Goal: Find specific page/section: Find specific page/section

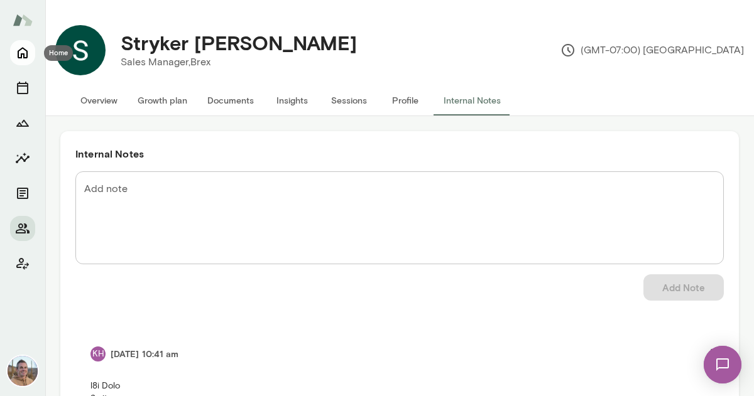
click at [17, 57] on icon "Home" at bounding box center [22, 52] width 15 height 15
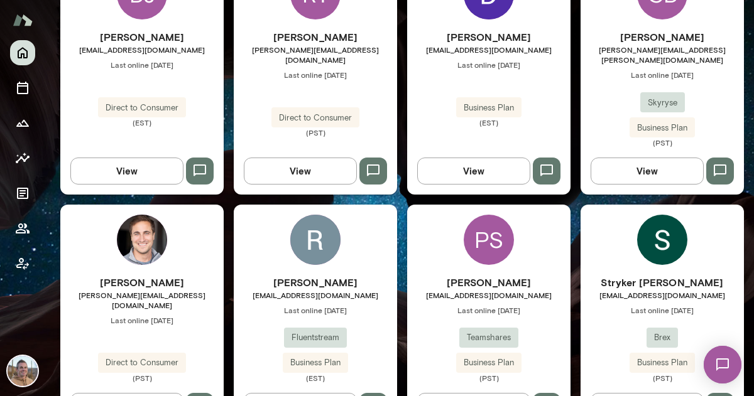
scroll to position [673, 0]
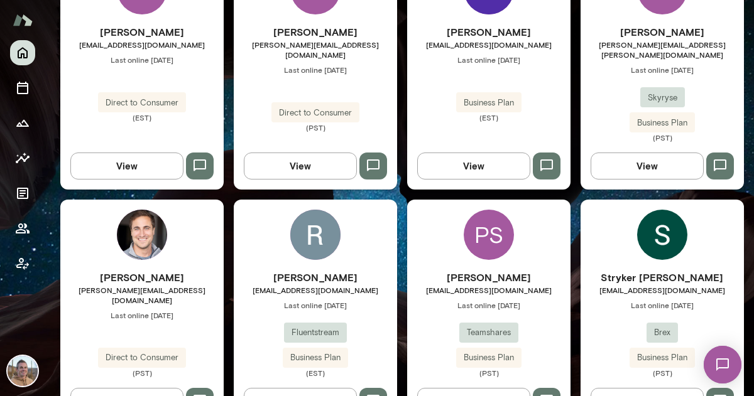
click at [171, 236] on div "[PERSON_NAME] [PERSON_NAME][EMAIL_ADDRESS][DOMAIN_NAME] Last online [DATE] Dire…" at bounding box center [141, 312] width 163 height 225
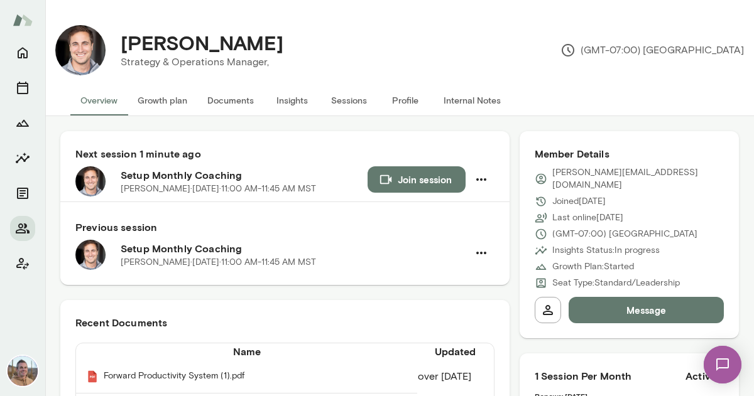
click at [237, 102] on button "Documents" at bounding box center [230, 100] width 67 height 30
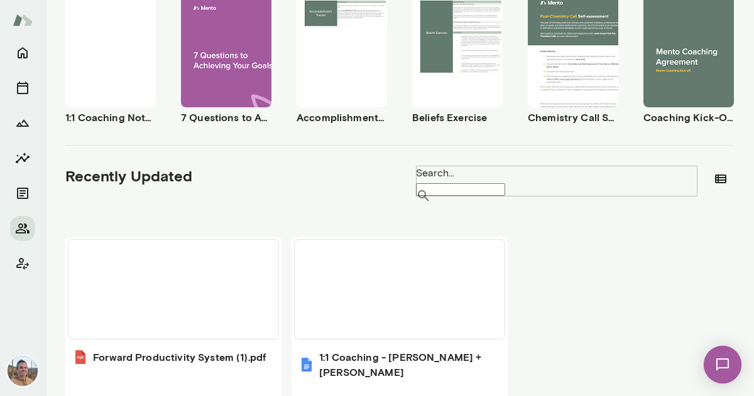
scroll to position [321, 0]
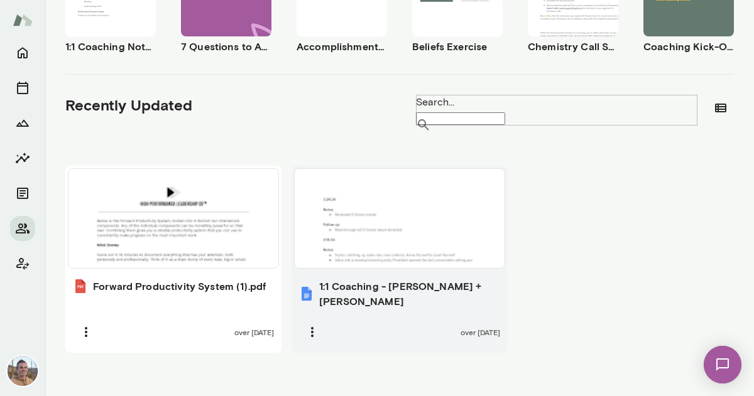
click at [398, 203] on div at bounding box center [400, 218] width 200 height 89
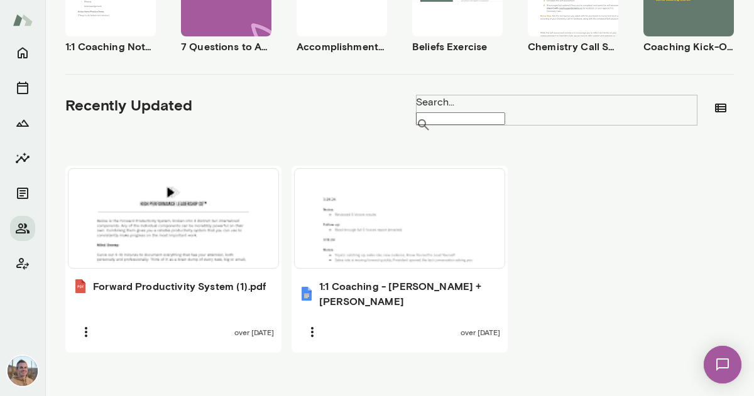
scroll to position [0, 0]
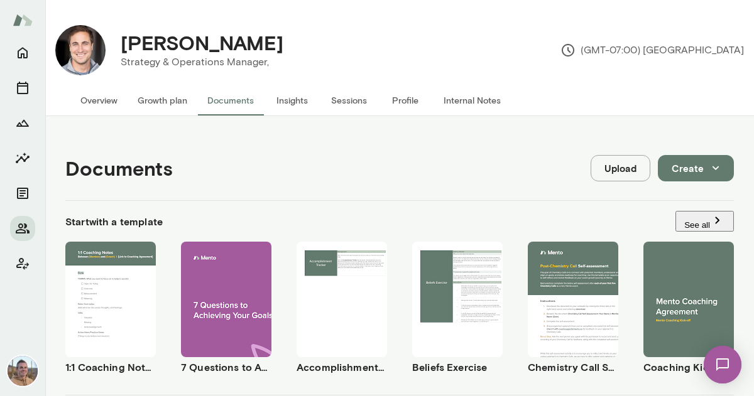
click at [295, 103] on button "Insights" at bounding box center [292, 100] width 57 height 30
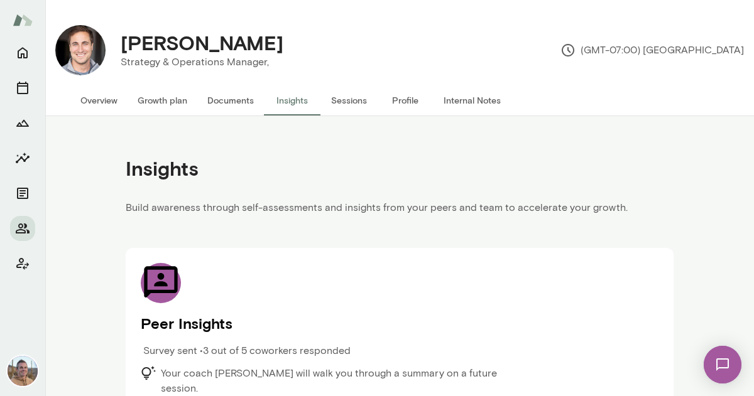
scroll to position [10, 0]
